Goal: Task Accomplishment & Management: Complete application form

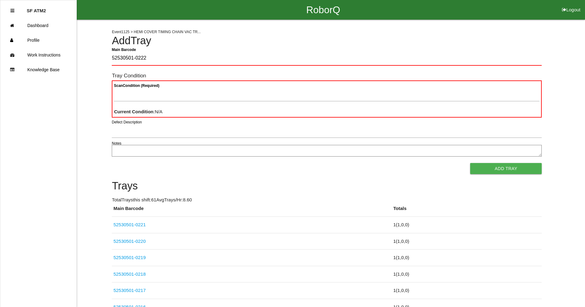
type Barcode "52530501-0222"
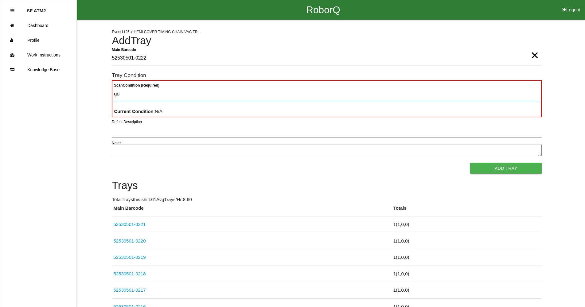
type Condition "goo"
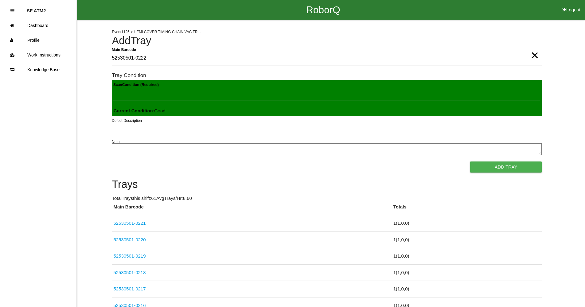
click at [470, 161] on button "Add Tray" at bounding box center [506, 166] width 72 height 11
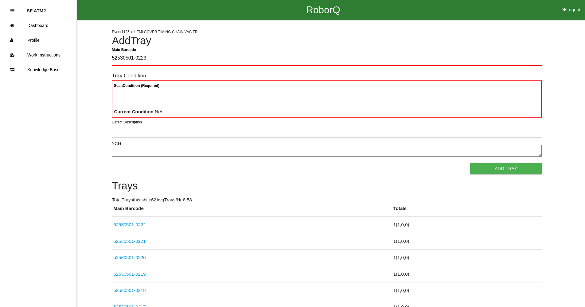
type Barcode "52530501-0223"
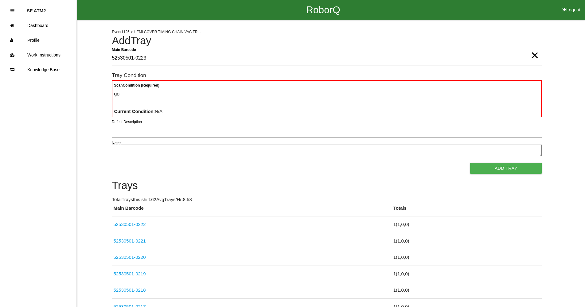
type Condition "goo"
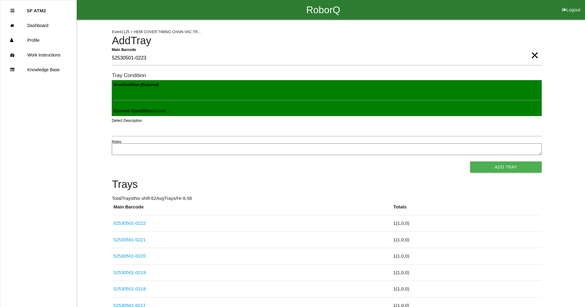
click at [470, 161] on button "Add Tray" at bounding box center [506, 166] width 72 height 11
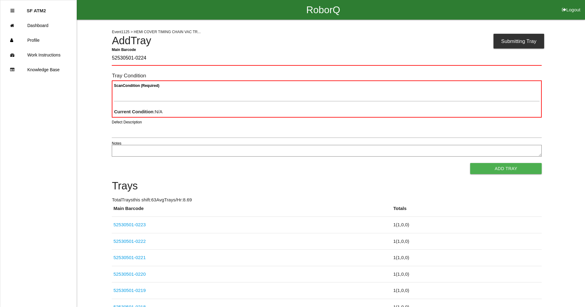
type Barcode "52530501-0224"
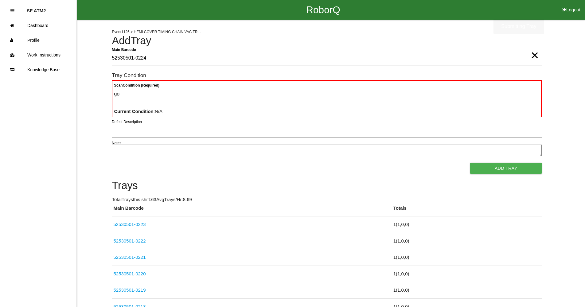
type Condition "goo"
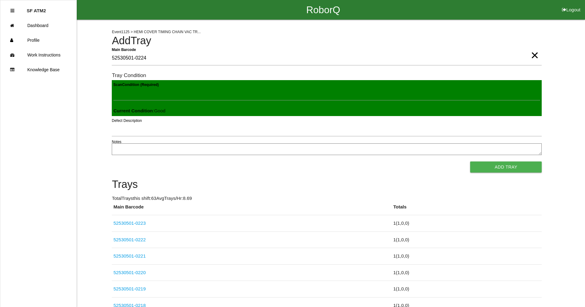
click at [470, 161] on button "Add Tray" at bounding box center [506, 166] width 72 height 11
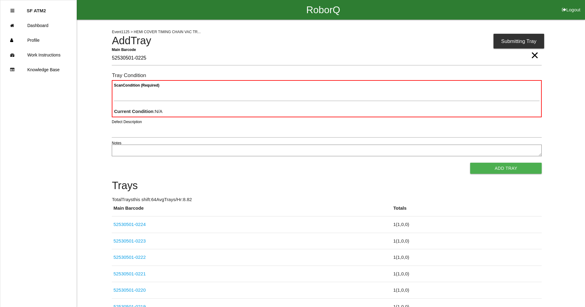
type Barcode "52530501-0225"
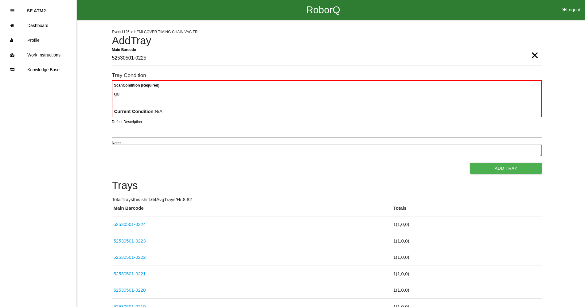
type Condition "goo"
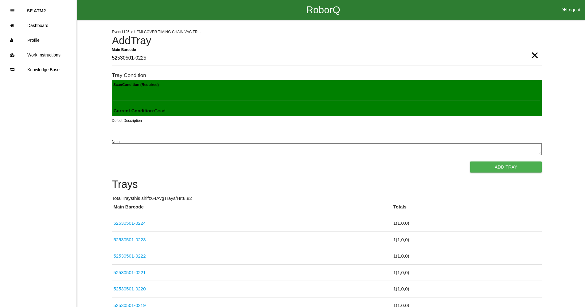
click at [470, 161] on button "Add Tray" at bounding box center [506, 166] width 72 height 11
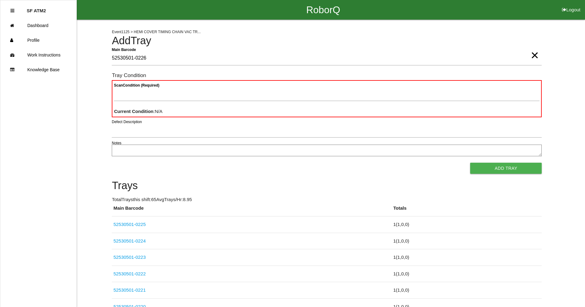
type Barcode "52530501-0226"
type Condition "goo"
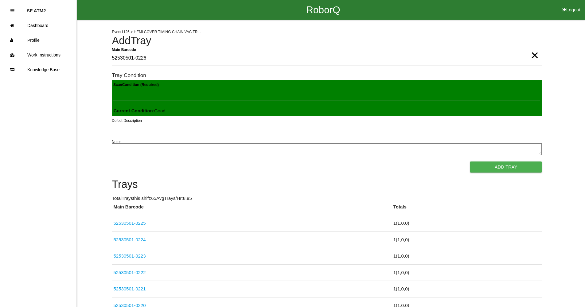
click at [470, 161] on button "Add Tray" at bounding box center [506, 166] width 72 height 11
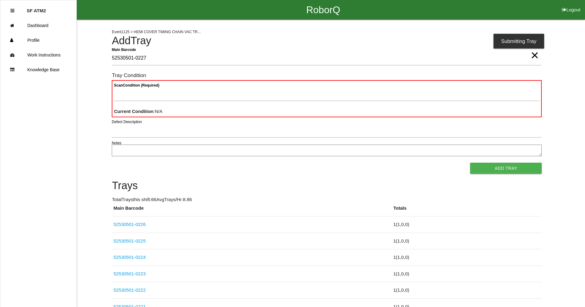
type Barcode "52530501-0227"
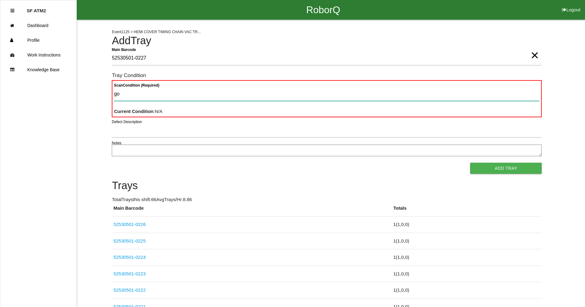
type Condition "goo"
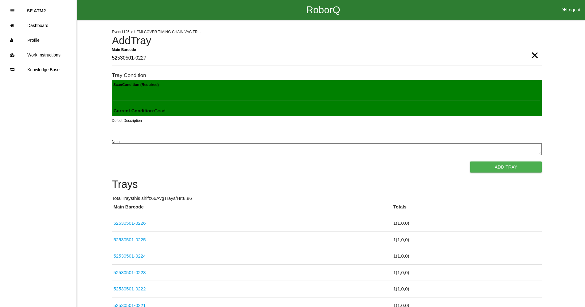
click at [470, 161] on button "Add Tray" at bounding box center [506, 166] width 72 height 11
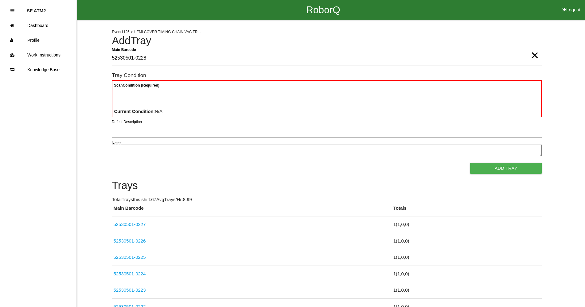
type Barcode "52530501-0228"
type Condition "goo"
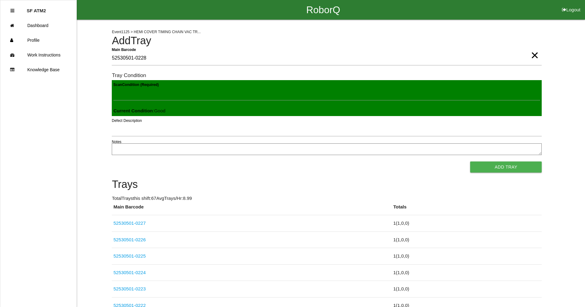
click at [470, 161] on button "Add Tray" at bounding box center [506, 166] width 72 height 11
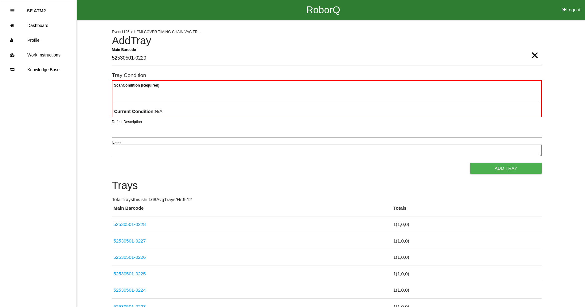
type Barcode "52530501-0229"
type Condition "goo"
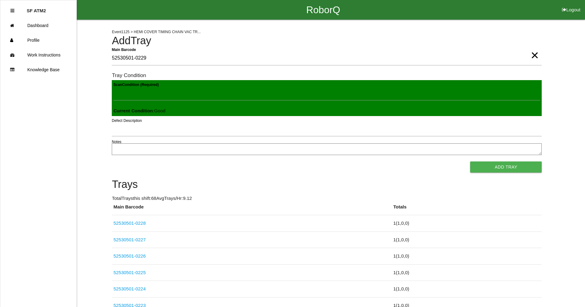
click at [470, 161] on button "Add Tray" at bounding box center [506, 166] width 72 height 11
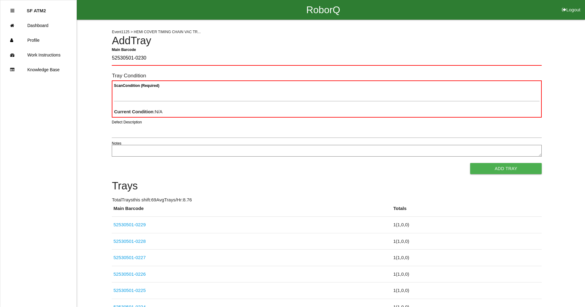
type Barcode "52530501-0230"
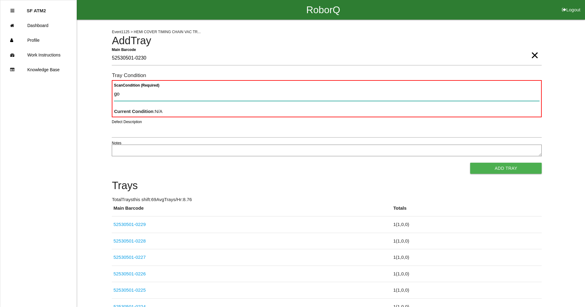
type Condition "goo"
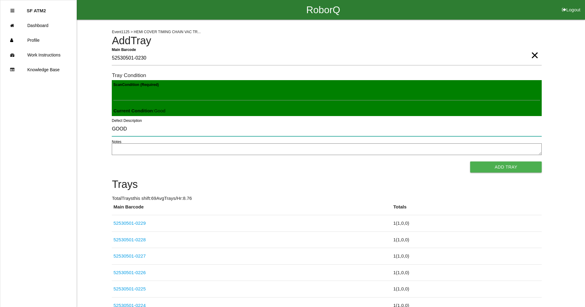
type input "GOOD"
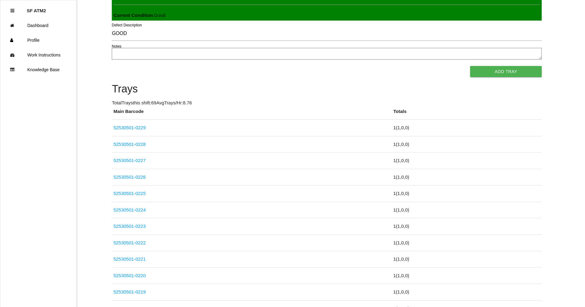
scroll to position [84, 0]
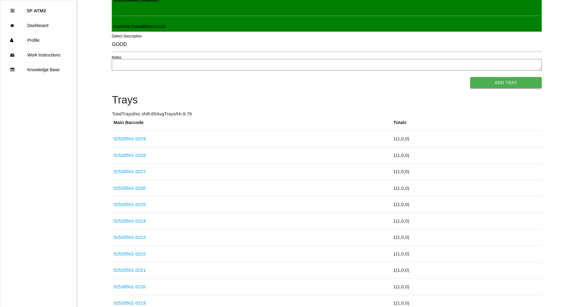
click at [518, 86] on button "Add Tray" at bounding box center [506, 82] width 72 height 11
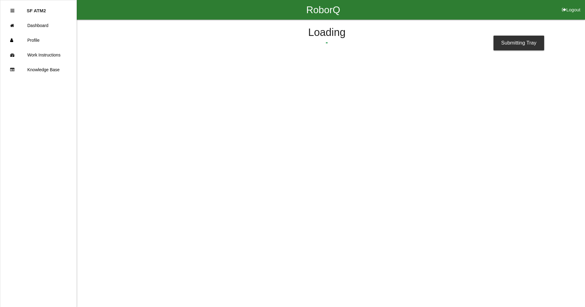
scroll to position [0, 0]
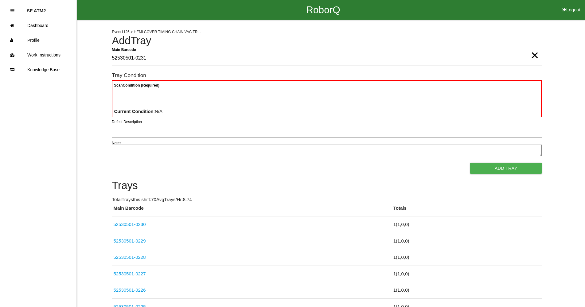
type Barcode "52530501-0231"
type Condition "goo"
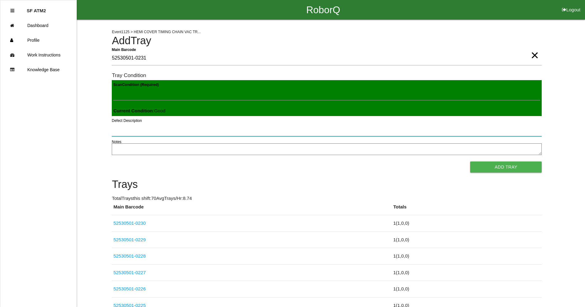
click at [470, 161] on button "Add Tray" at bounding box center [506, 166] width 72 height 11
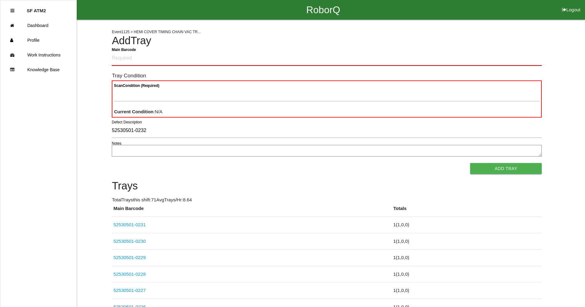
click at [154, 60] on Barcode "Main Barcode" at bounding box center [327, 58] width 430 height 14
click at [155, 131] on input "52530501-0232" at bounding box center [327, 131] width 430 height 14
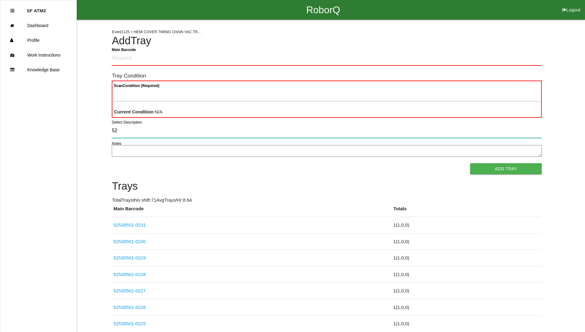
type input "5"
click at [119, 63] on Barcode "Main Barcode" at bounding box center [327, 58] width 430 height 14
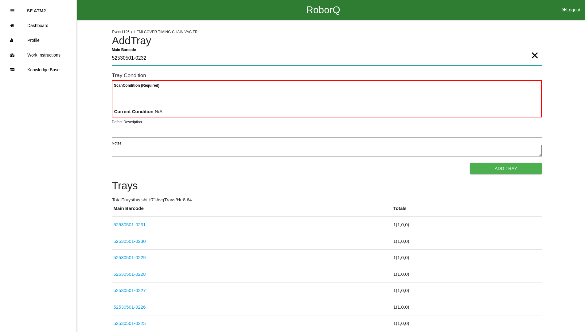
type Barcode "52530501-0232"
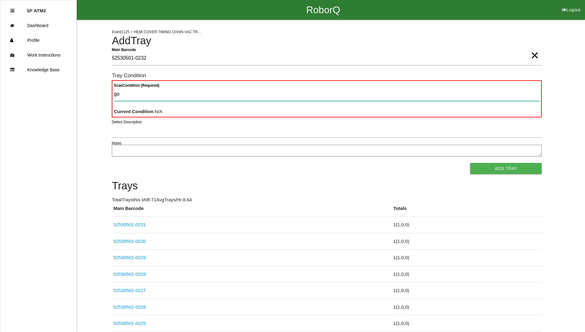
type Condition "goo"
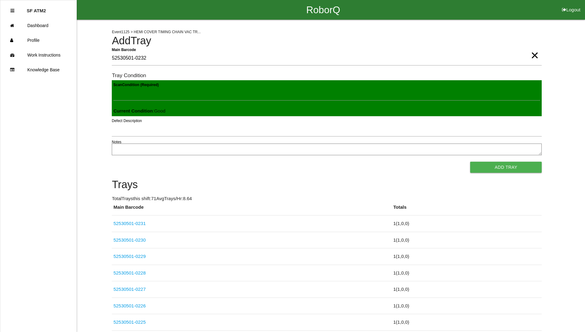
click at [470, 161] on button "Add Tray" at bounding box center [506, 166] width 72 height 11
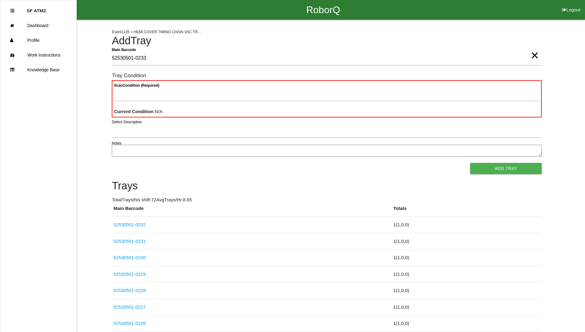
type Barcode "52530501-0233"
type Condition "goo"
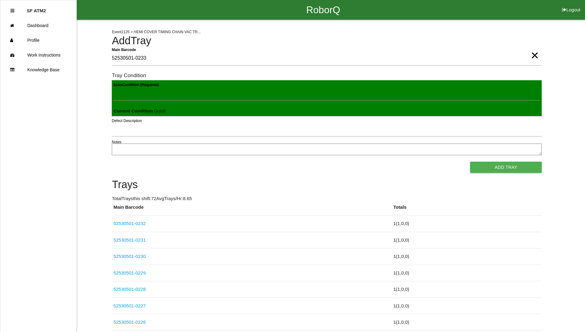
click at [470, 161] on button "Add Tray" at bounding box center [506, 166] width 72 height 11
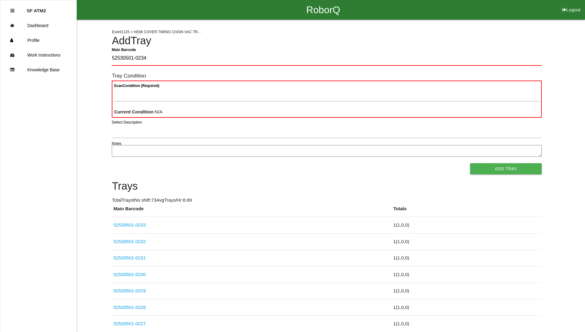
type Barcode "52530501-0234"
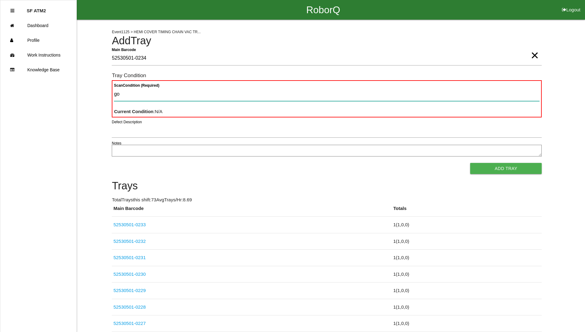
type Condition "goo"
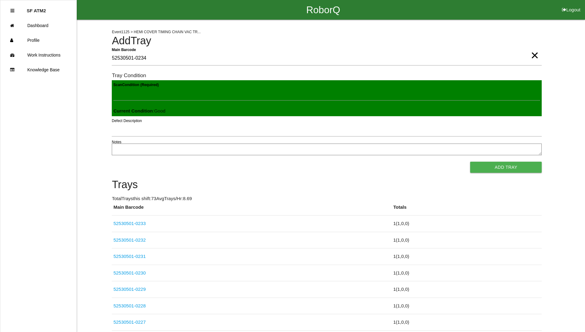
click at [470, 161] on button "Add Tray" at bounding box center [506, 166] width 72 height 11
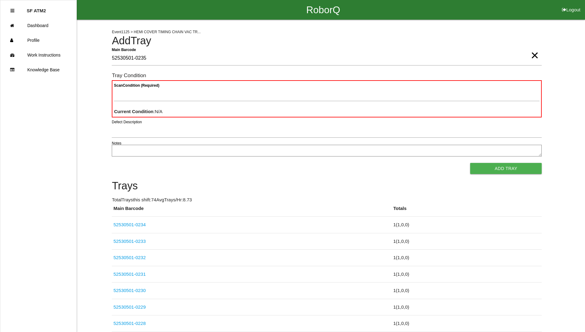
type Barcode "52530501-0235"
type Condition "goo"
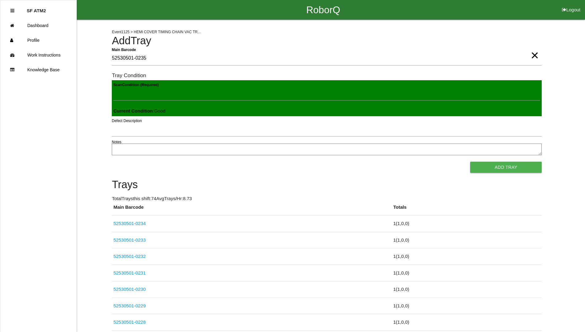
click at [470, 161] on button "Add Tray" at bounding box center [506, 166] width 72 height 11
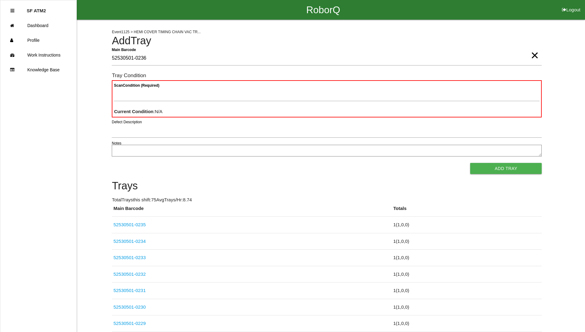
type Barcode "52530501-0236"
type Condition "goo"
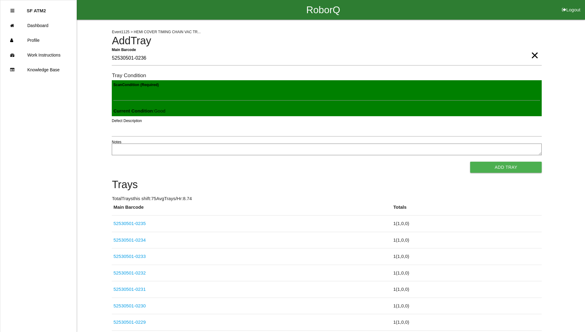
click at [470, 161] on button "Add Tray" at bounding box center [506, 166] width 72 height 11
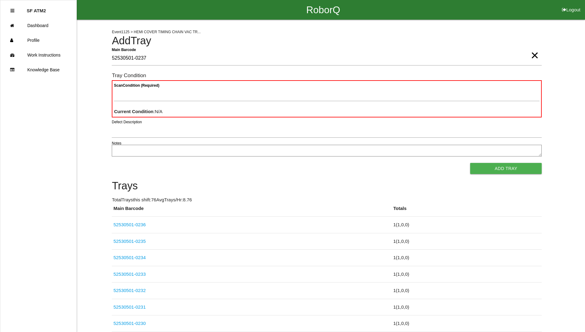
type Barcode "52530501-0237"
type Condition "goo"
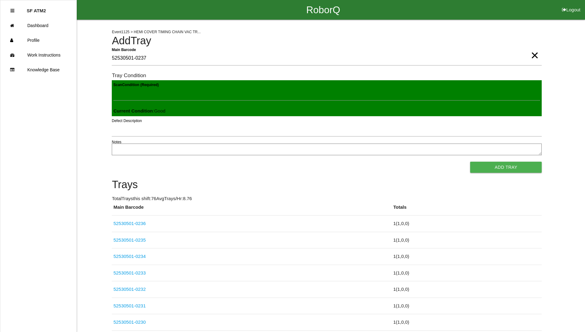
click at [470, 161] on button "Add Tray" at bounding box center [506, 166] width 72 height 11
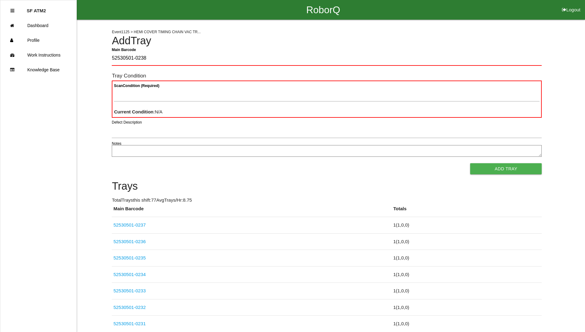
type Barcode "52530501-0238"
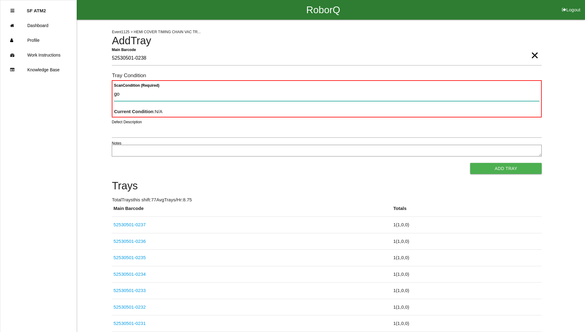
type Condition "goo"
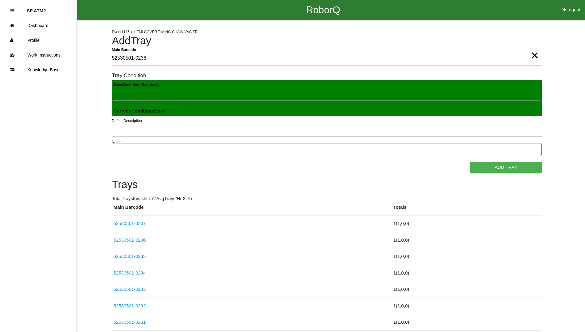
click at [470, 161] on button "Add Tray" at bounding box center [506, 166] width 72 height 11
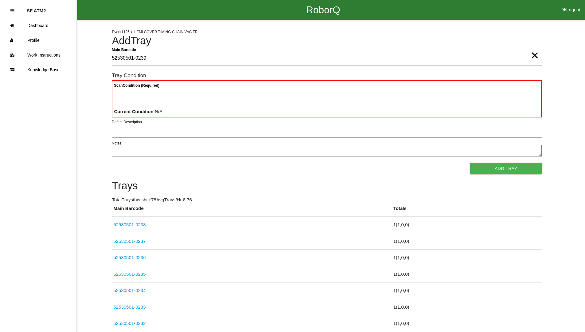
type Barcode "52530501-0239"
type Condition "goo"
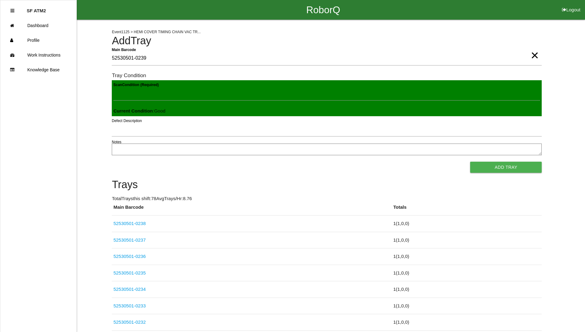
click at [470, 161] on button "Add Tray" at bounding box center [506, 166] width 72 height 11
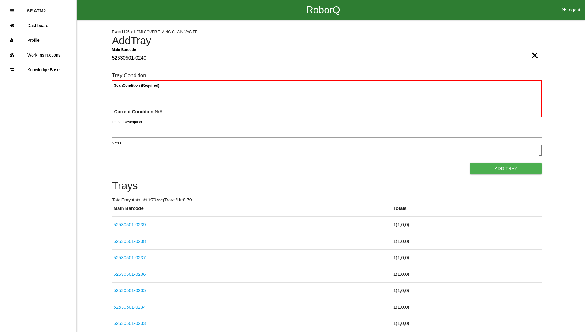
type Barcode "52530501-0240"
type Condition "goo"
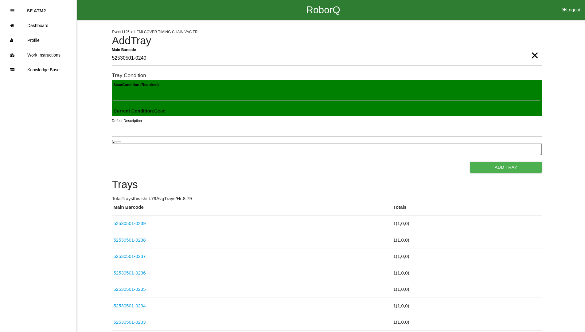
click at [470, 161] on button "Add Tray" at bounding box center [506, 166] width 72 height 11
